Goal: Task Accomplishment & Management: Use online tool/utility

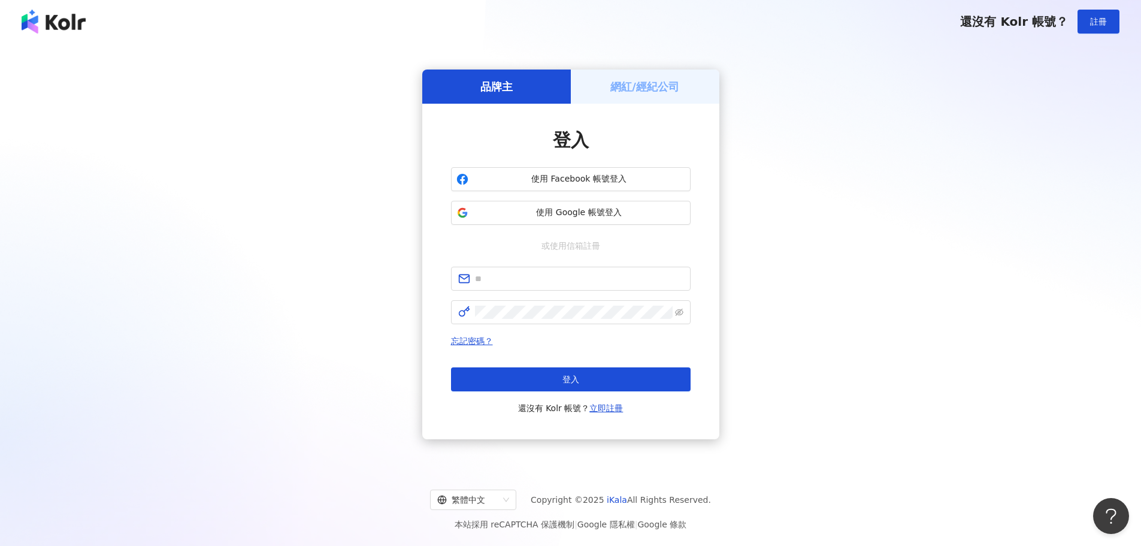
drag, startPoint x: 917, startPoint y: 152, endPoint x: 707, endPoint y: 231, distance: 223.3
click at [916, 153] on div "品牌主 網紅/經紀公司 登入 使用 Facebook 帳號登入 使用 Google 帳號登入 或使用信箱註冊 忘記密碼？ 登入 還沒有 Kolr 帳號？ 立即…" at bounding box center [570, 254] width 1112 height 403
click at [533, 282] on input "text" at bounding box center [579, 278] width 208 height 13
type input "**********"
click at [552, 379] on button "登入" at bounding box center [571, 379] width 240 height 24
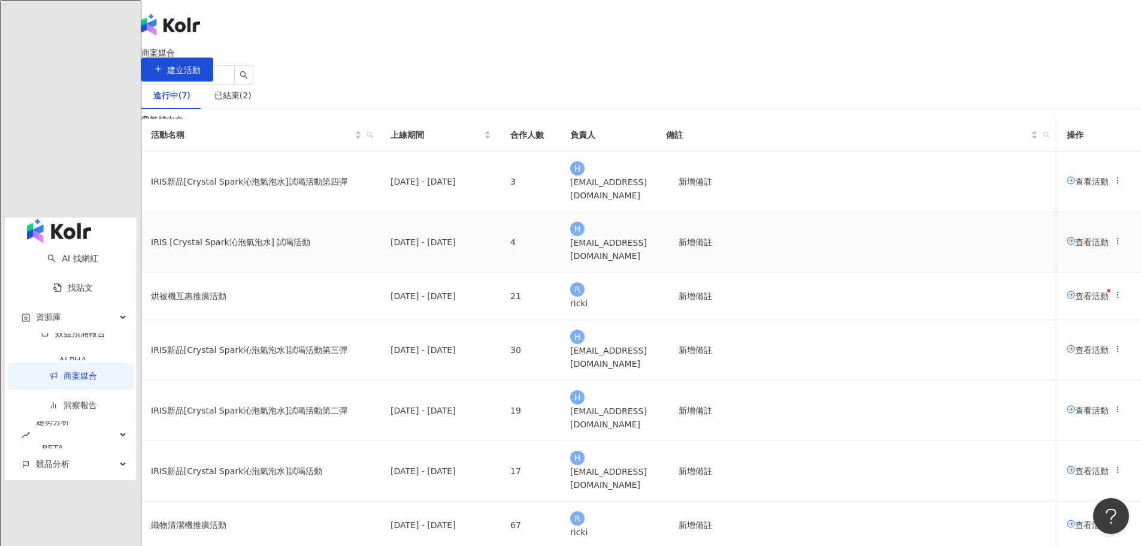
click at [1067, 246] on span "查看活動" at bounding box center [1088, 242] width 42 height 10
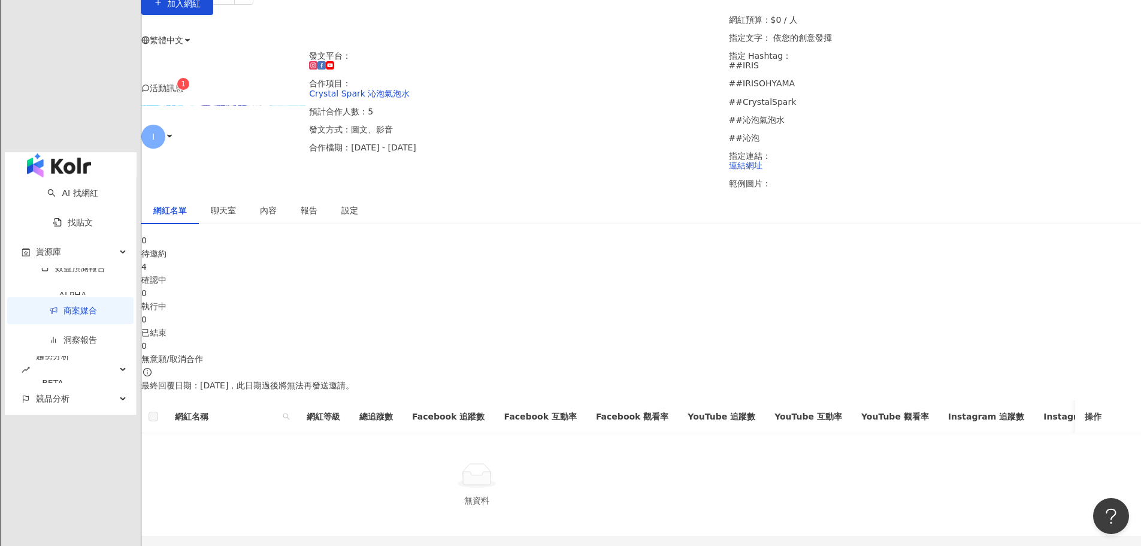
scroll to position [208, 0]
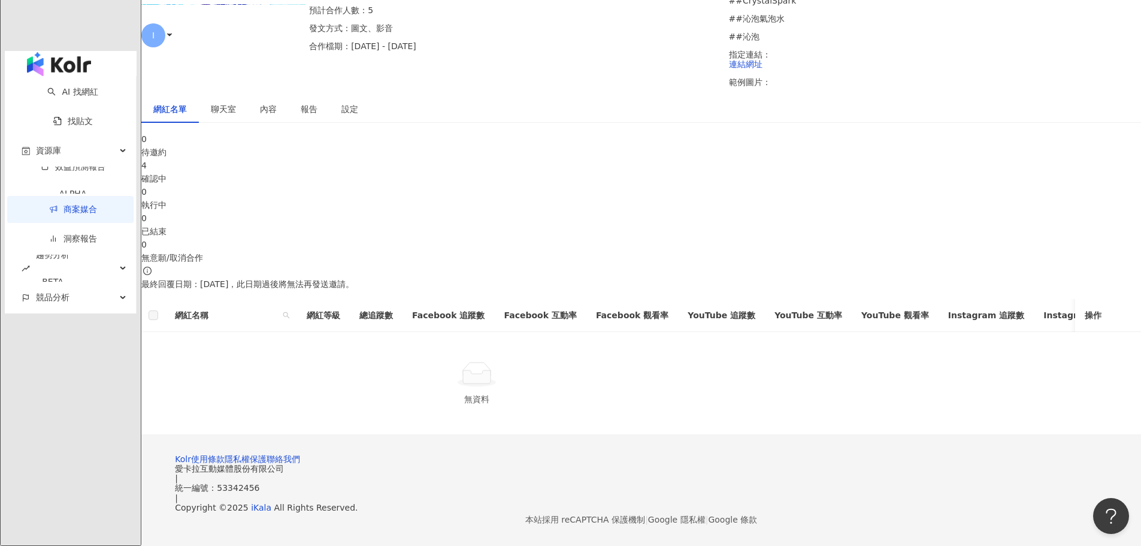
click at [481, 172] on div "確認中" at bounding box center [641, 178] width 1000 height 13
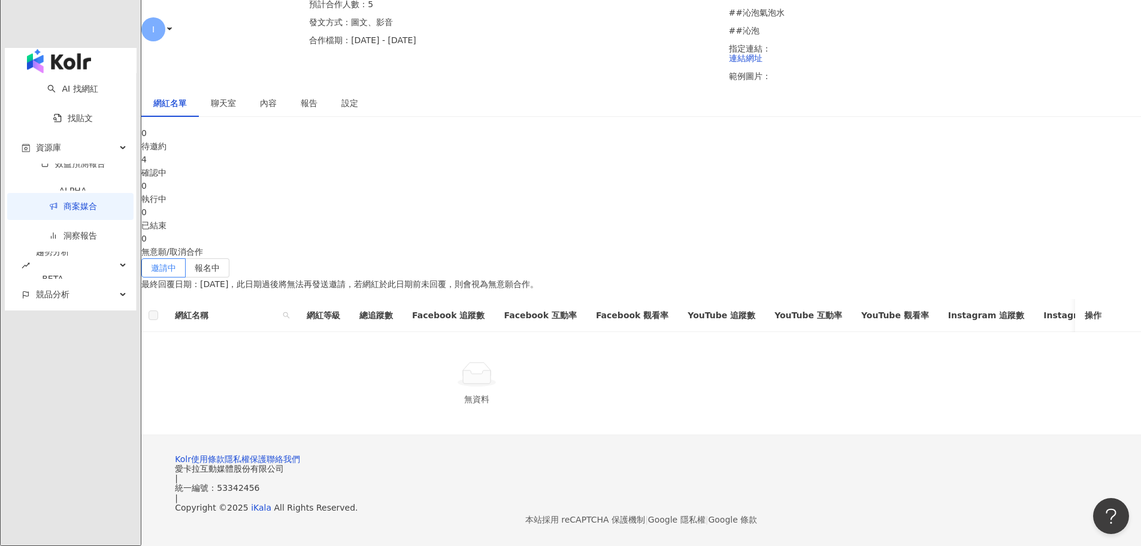
click at [501, 153] on div "4" at bounding box center [641, 159] width 1000 height 13
click at [220, 263] on span "報名中" at bounding box center [207, 268] width 25 height 10
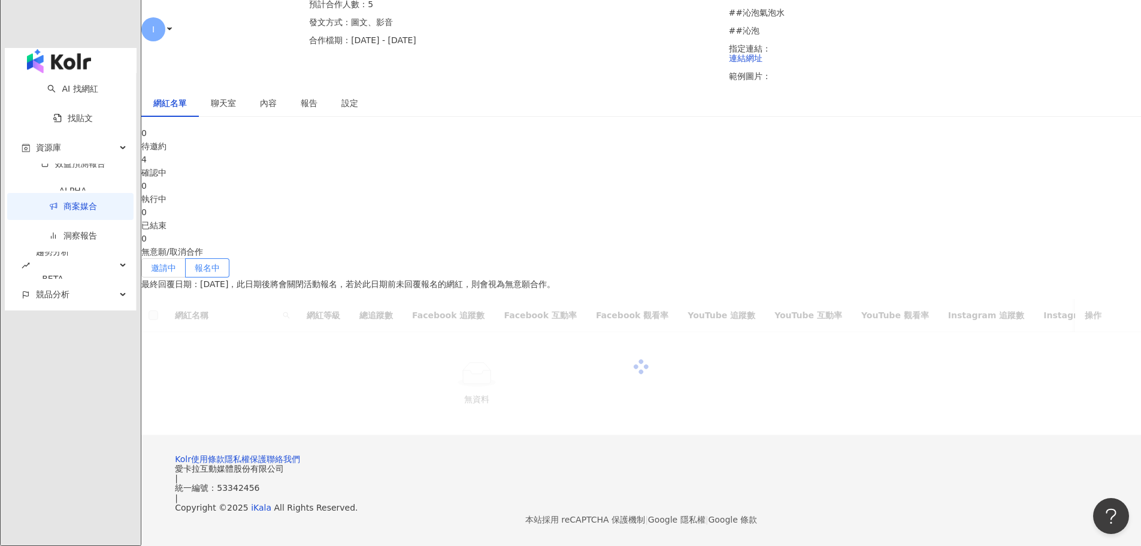
click at [176, 263] on span "邀請中" at bounding box center [163, 268] width 25 height 10
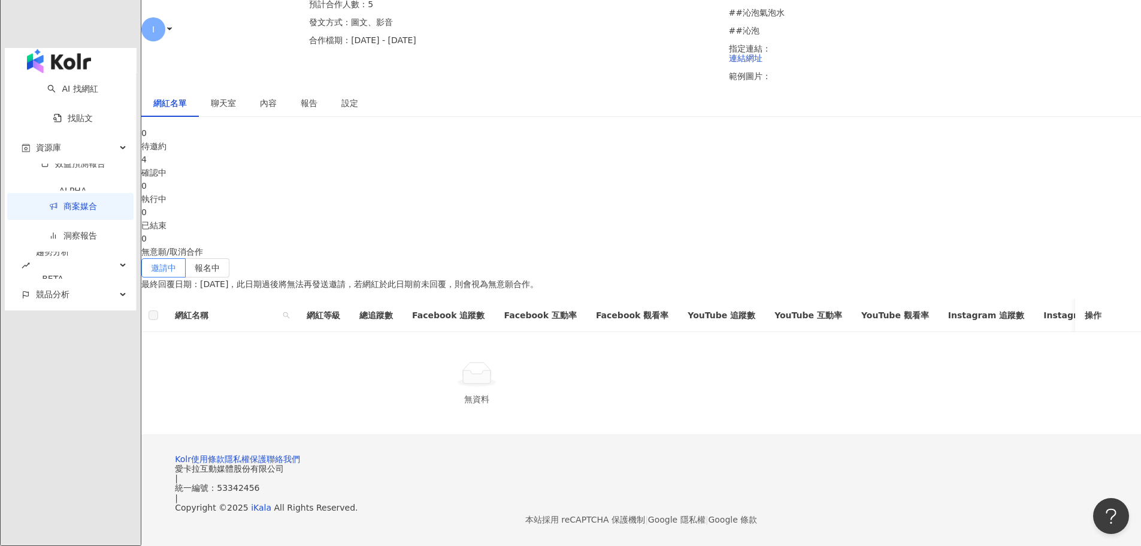
click at [600, 179] on div "0" at bounding box center [641, 185] width 1000 height 13
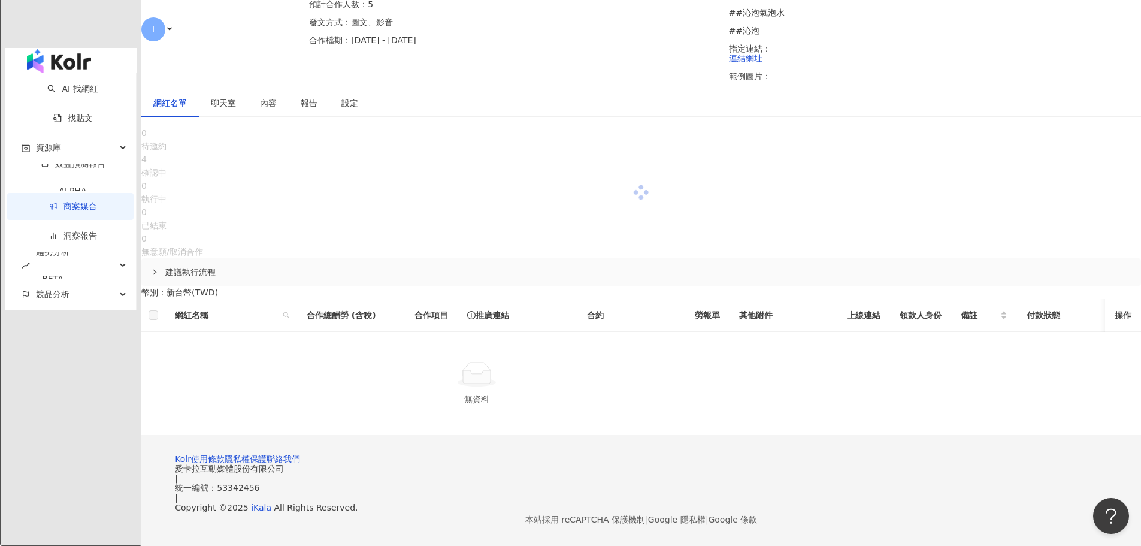
click at [766, 219] on div "已結束" at bounding box center [641, 225] width 1000 height 13
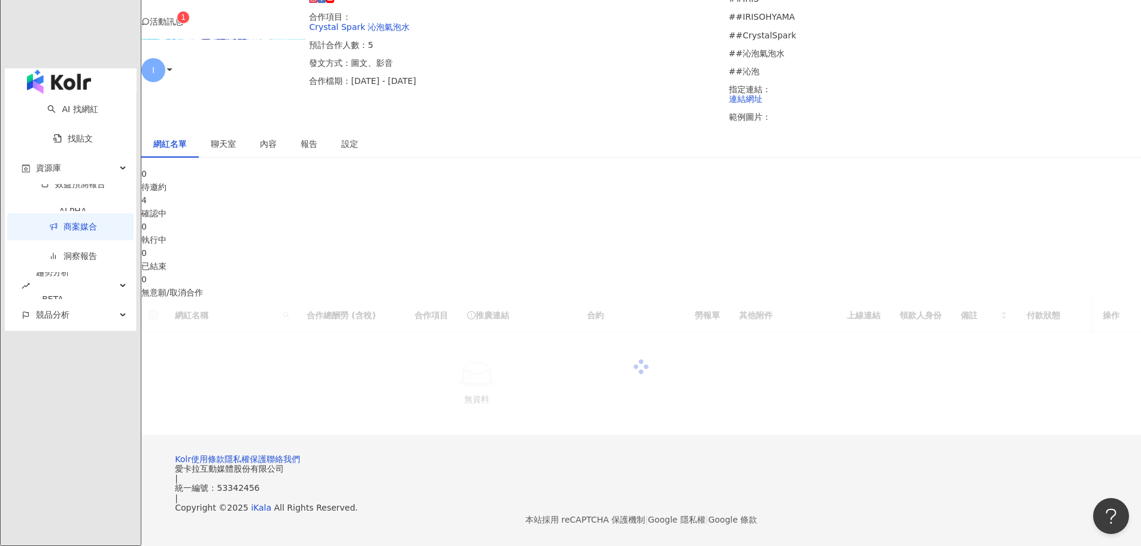
scroll to position [159, 0]
click at [912, 131] on div "網紅名單 聊天室 內容 報告 設定 0 待邀約 4 確認中 0 執行中 0 已結束 0 無意願/取消合作 網紅名稱 合作總酬勞 (含稅) 合作項目 推廣連結 …" at bounding box center [641, 282] width 1000 height 305
click at [889, 273] on div "0" at bounding box center [641, 279] width 1000 height 13
click at [372, 170] on div at bounding box center [641, 233] width 1000 height 132
click at [486, 193] on div "4" at bounding box center [641, 199] width 1000 height 13
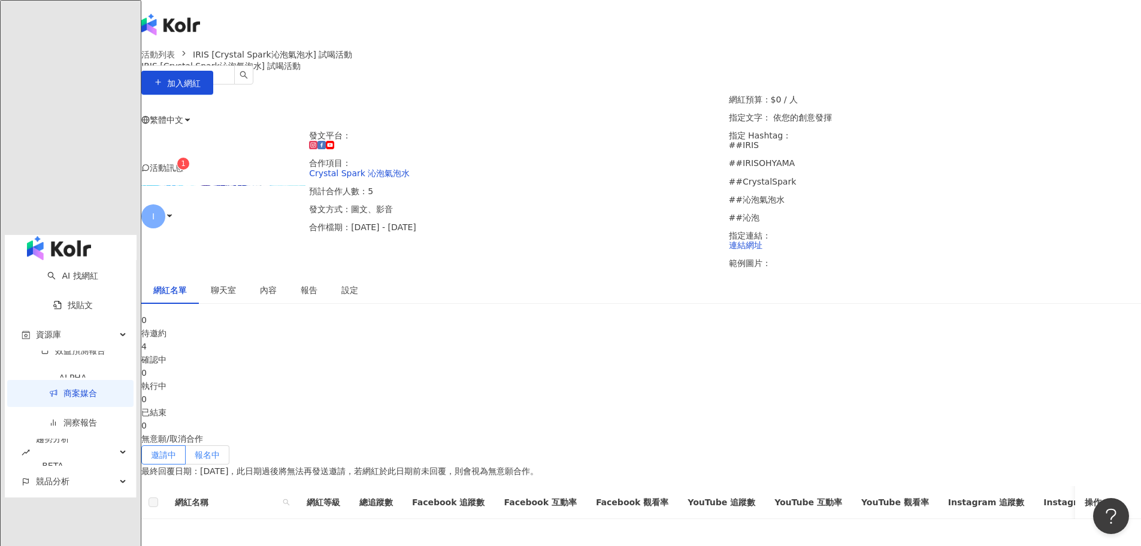
click at [229, 445] on label "報名中" at bounding box center [208, 454] width 44 height 19
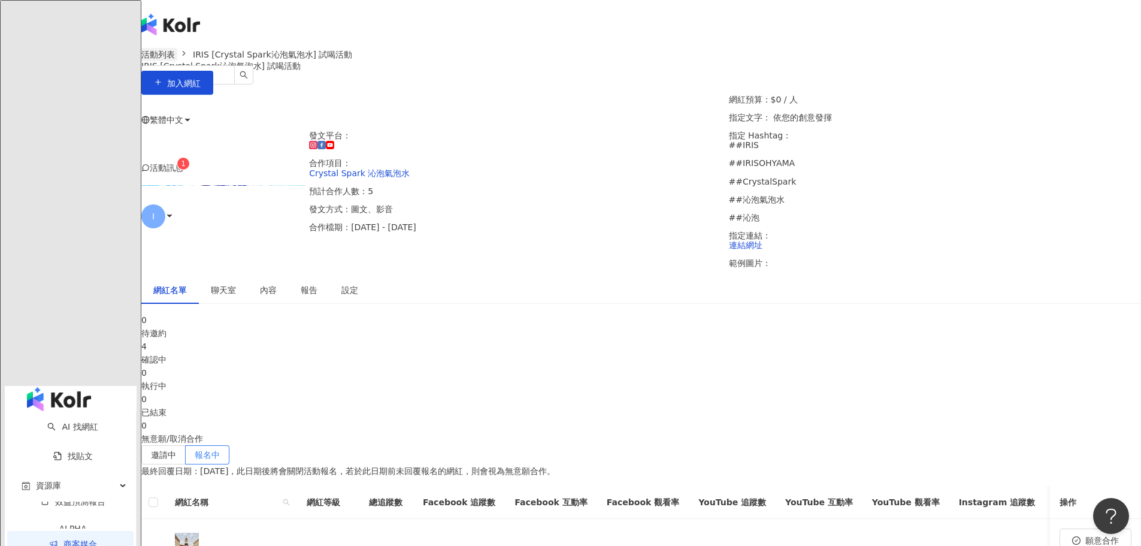
click at [177, 61] on link "活動列表" at bounding box center [158, 54] width 38 height 13
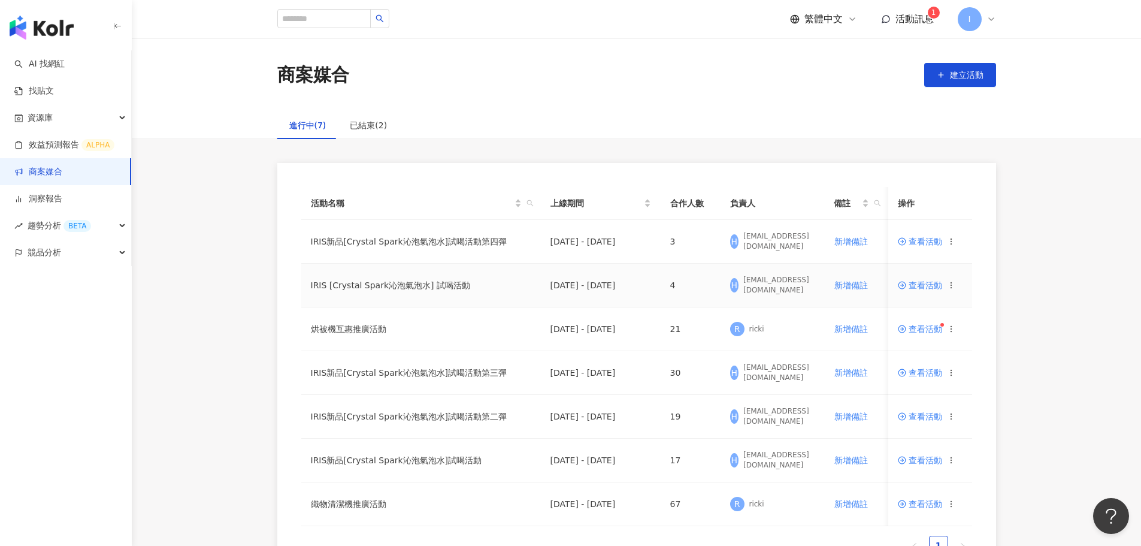
click at [929, 288] on span "查看活動" at bounding box center [920, 285] width 44 height 8
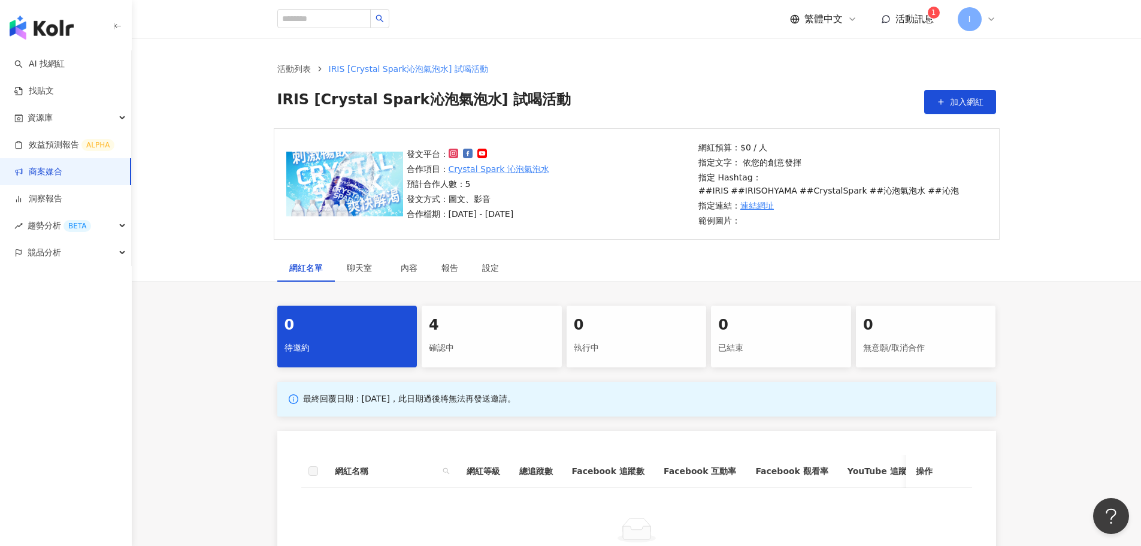
click at [505, 320] on div "4" at bounding box center [492, 325] width 126 height 20
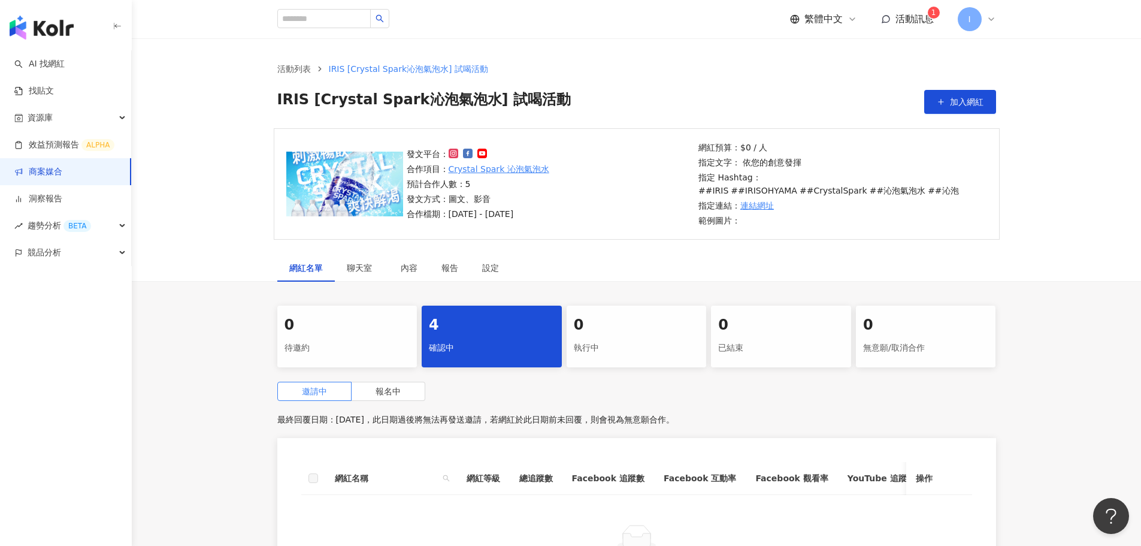
click at [352, 341] on div "待邀約" at bounding box center [348, 348] width 126 height 20
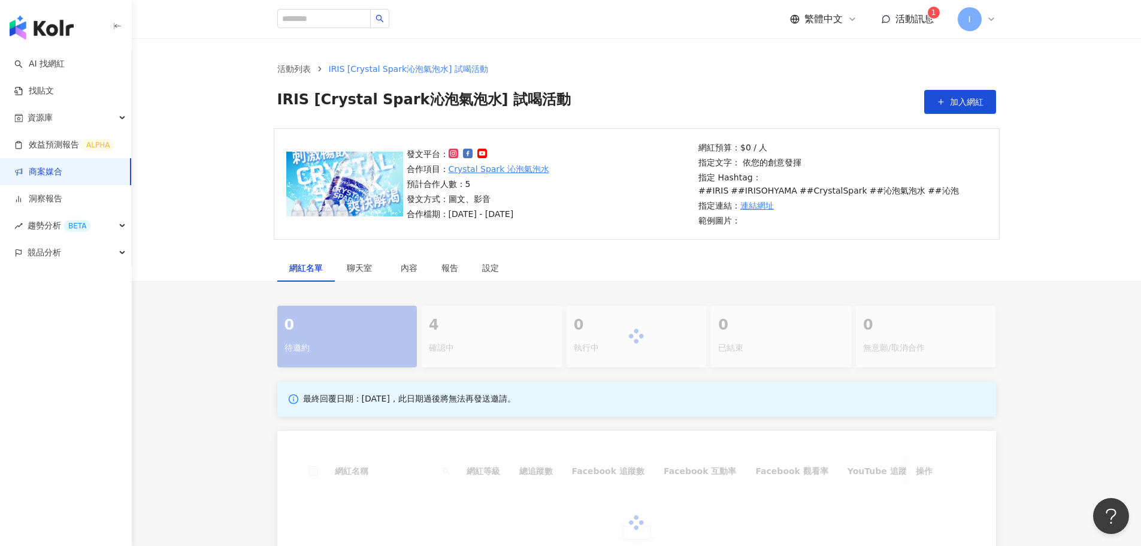
click at [495, 349] on div at bounding box center [636, 337] width 719 height 62
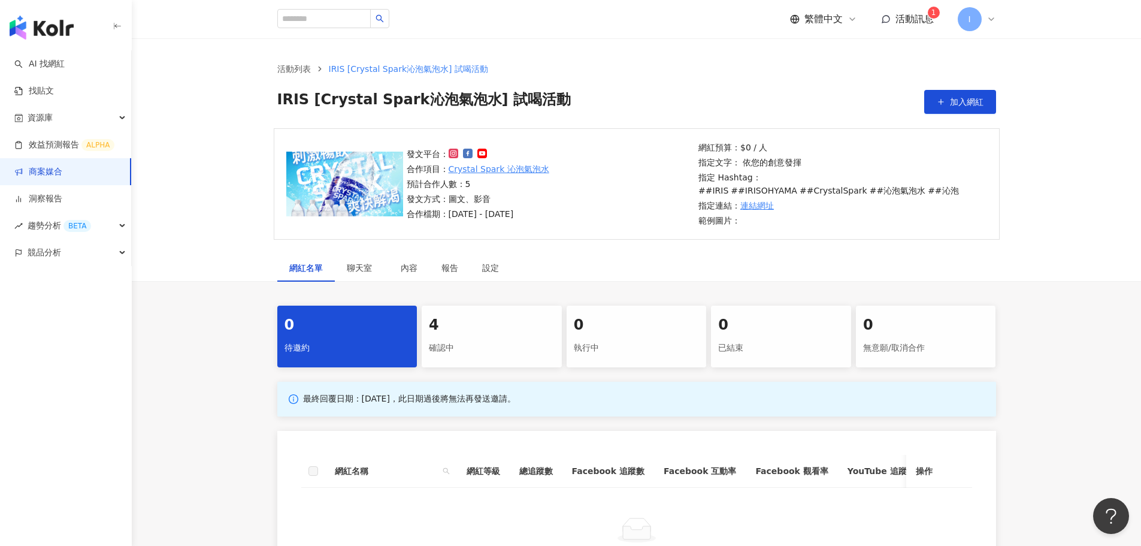
click at [495, 349] on div "確認中" at bounding box center [492, 348] width 126 height 20
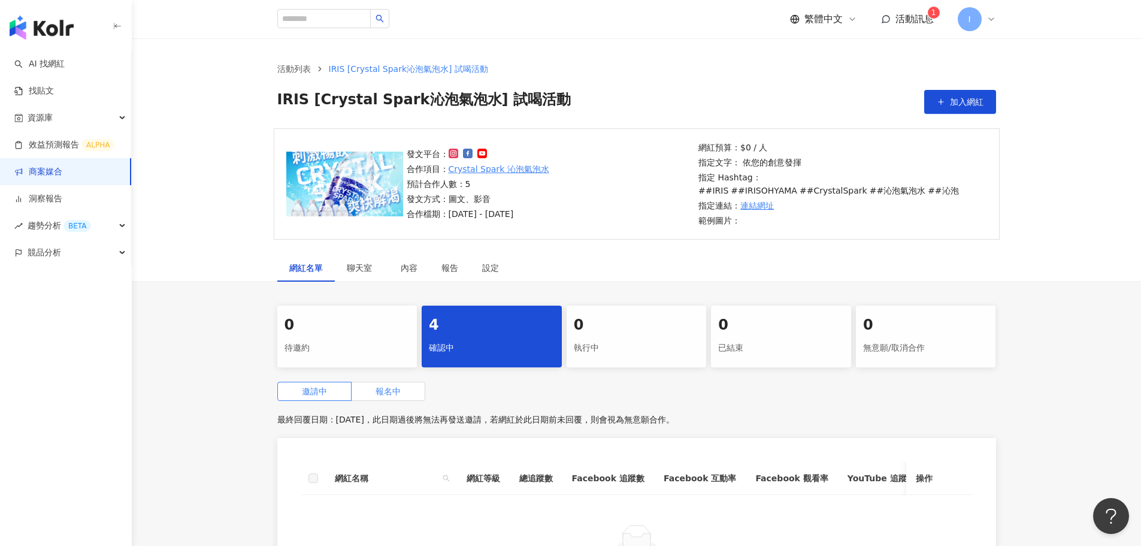
click at [395, 395] on span "報名中" at bounding box center [388, 391] width 25 height 10
click at [336, 392] on label "邀請中" at bounding box center [314, 391] width 74 height 19
